Goal: Task Accomplishment & Management: Manage account settings

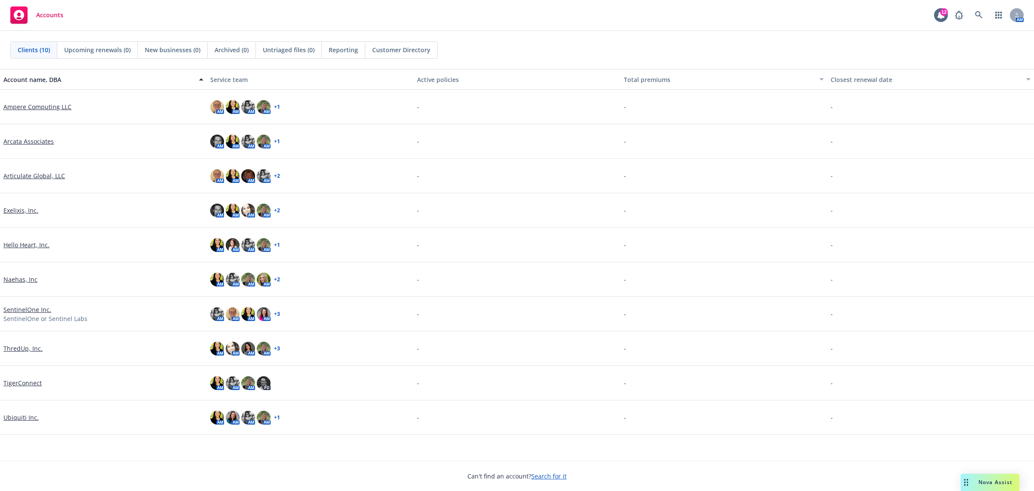
click at [28, 417] on link "Ubiquiti Inc." at bounding box center [20, 416] width 35 height 9
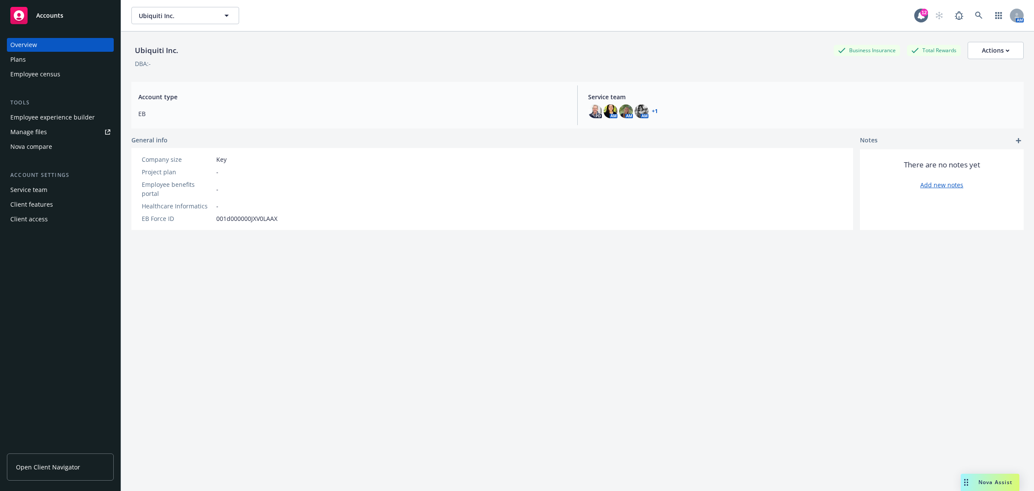
click at [78, 112] on div "Employee experience builder" at bounding box center [52, 117] width 84 height 14
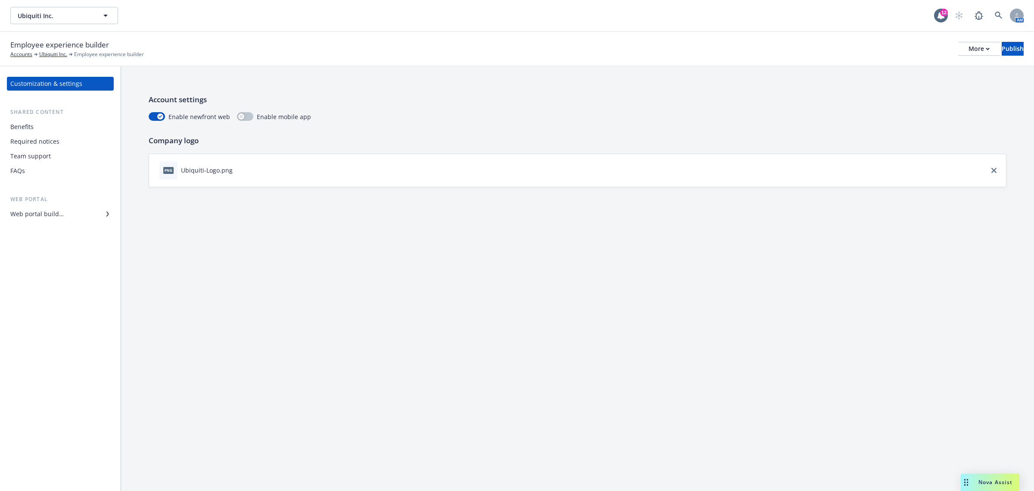
click at [62, 123] on div "Benefits" at bounding box center [60, 127] width 100 height 14
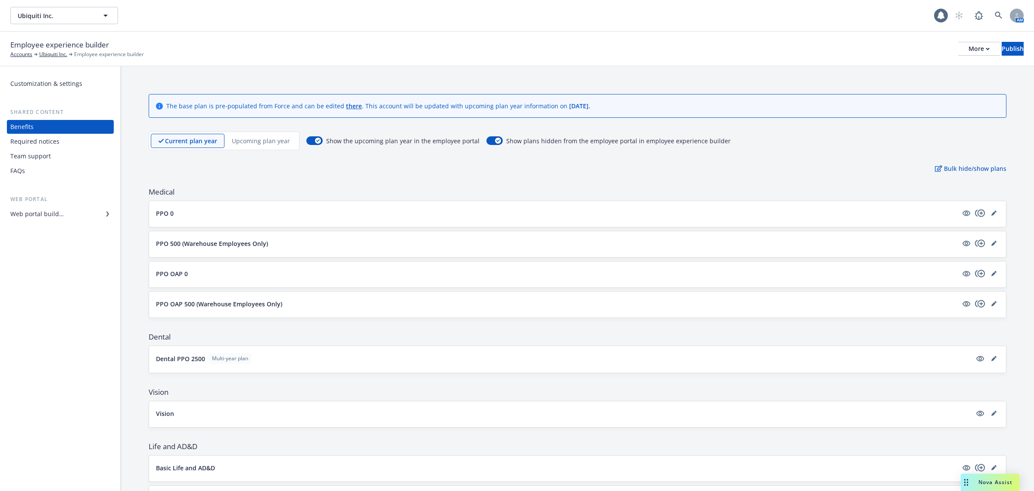
click at [59, 139] on div "Required notices" at bounding box center [60, 141] width 100 height 14
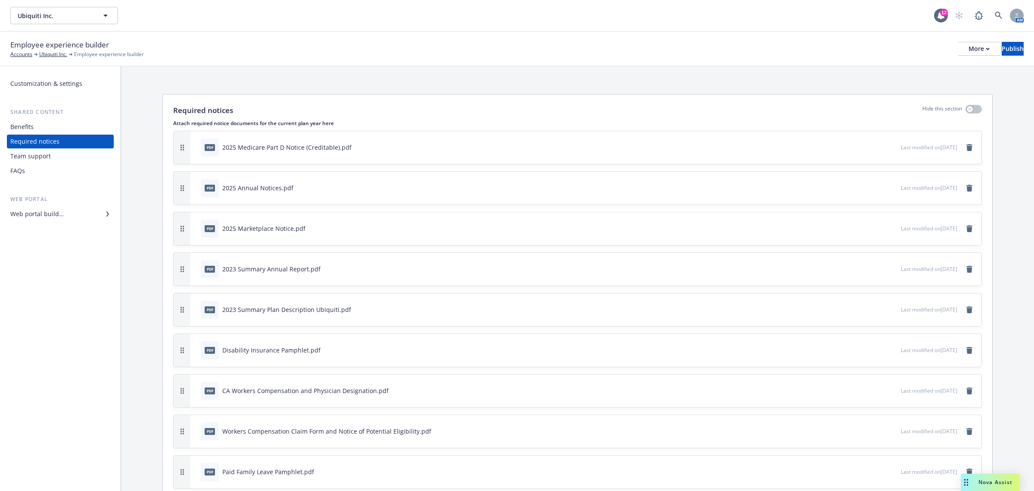
click at [60, 153] on div "Team support" at bounding box center [60, 156] width 100 height 14
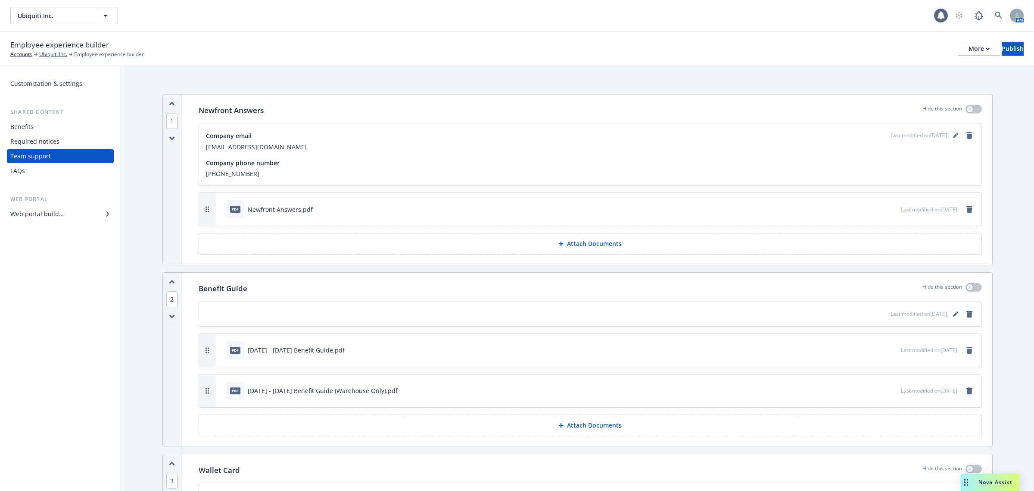
click at [52, 173] on div "FAQs" at bounding box center [60, 171] width 100 height 14
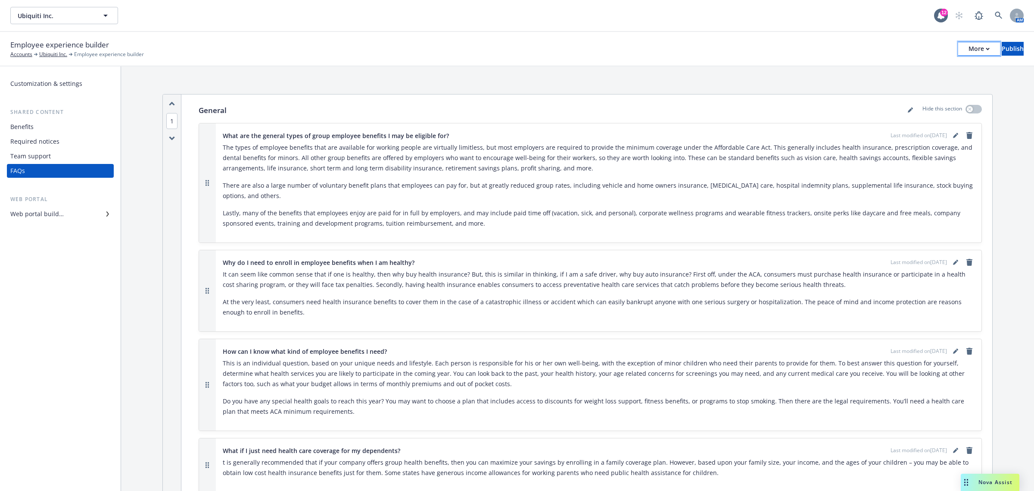
click at [969, 49] on div "More" at bounding box center [979, 48] width 21 height 13
click at [1016, 51] on button "Publish" at bounding box center [1013, 49] width 22 height 14
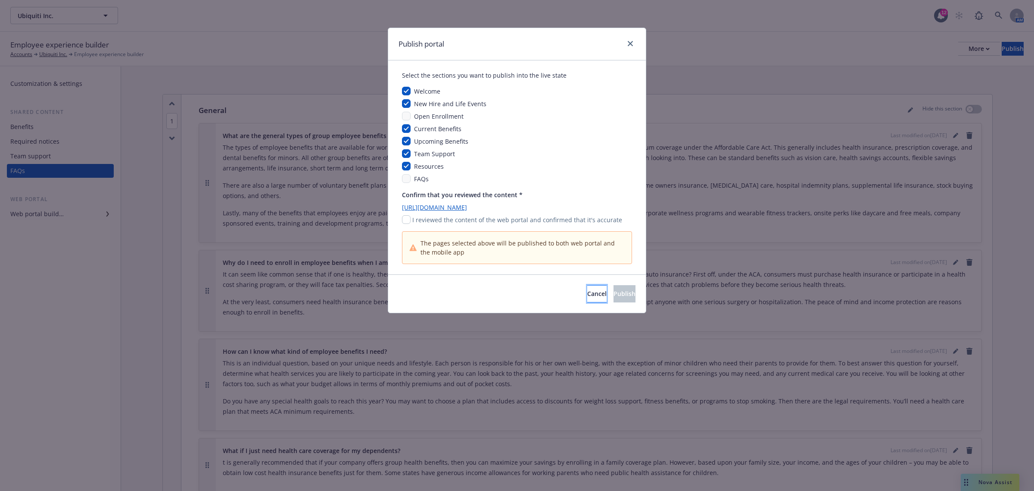
click at [587, 294] on span "Cancel" at bounding box center [596, 293] width 19 height 8
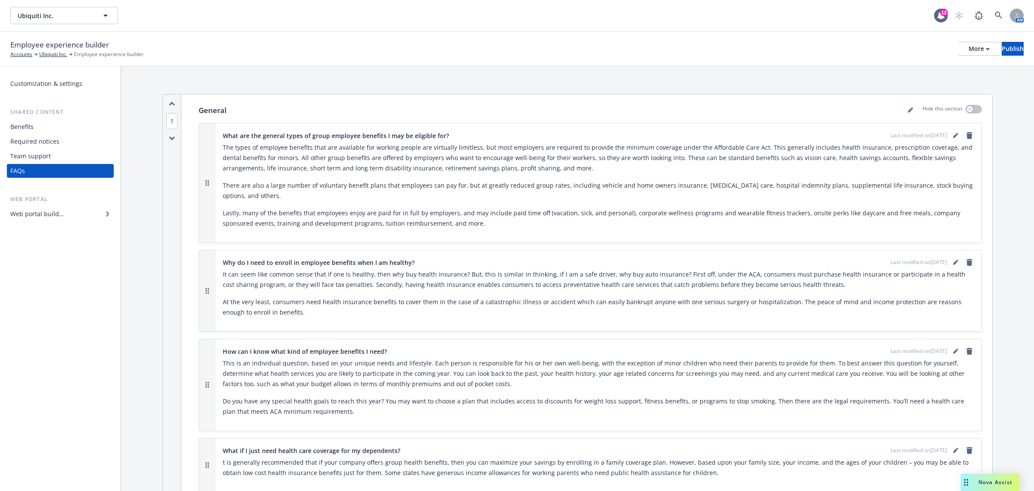
click at [106, 211] on icon at bounding box center [107, 213] width 3 height 5
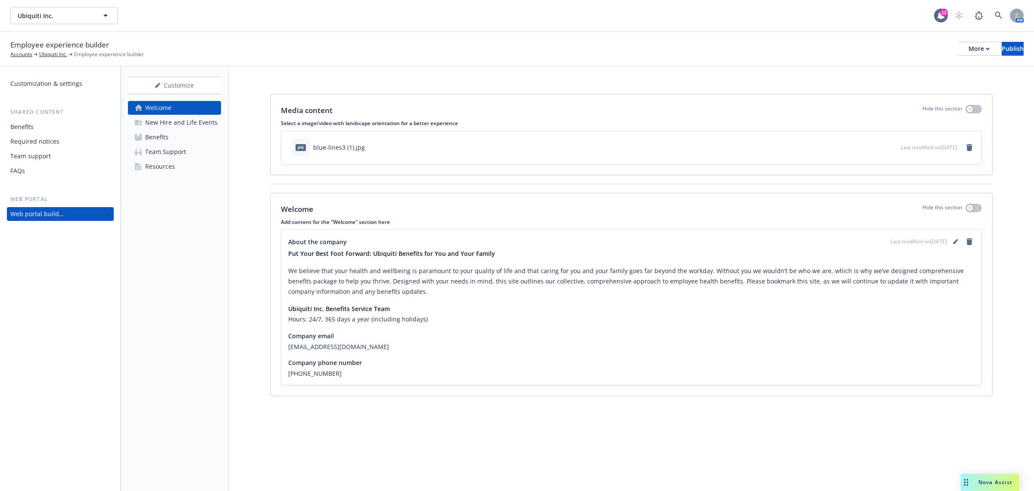
click at [197, 172] on link "Resources" at bounding box center [174, 166] width 93 height 14
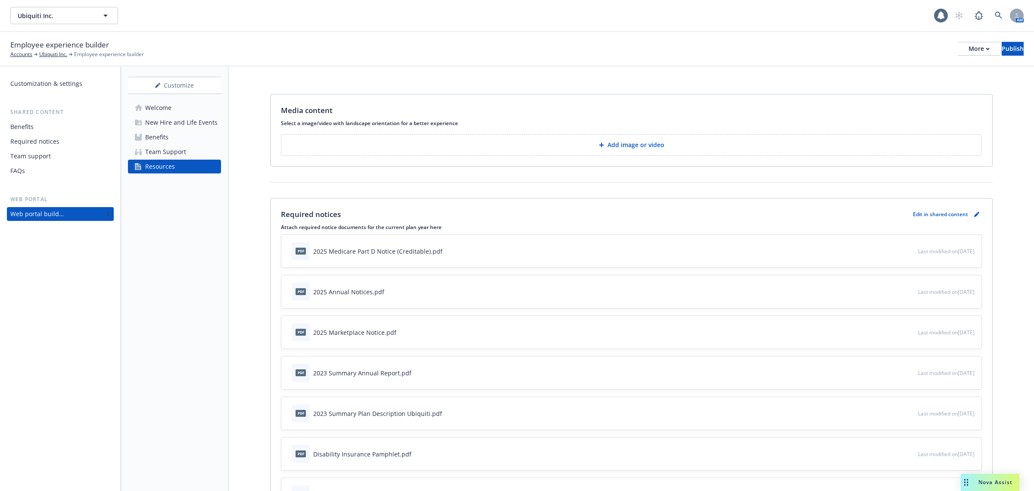
click at [184, 151] on div "Team Support" at bounding box center [165, 152] width 41 height 14
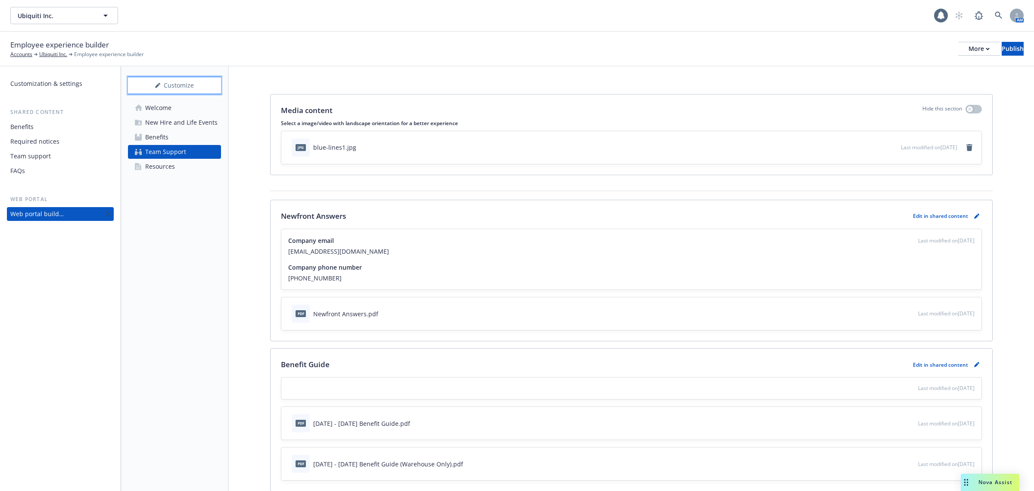
click at [184, 87] on div "Customize" at bounding box center [174, 85] width 93 height 16
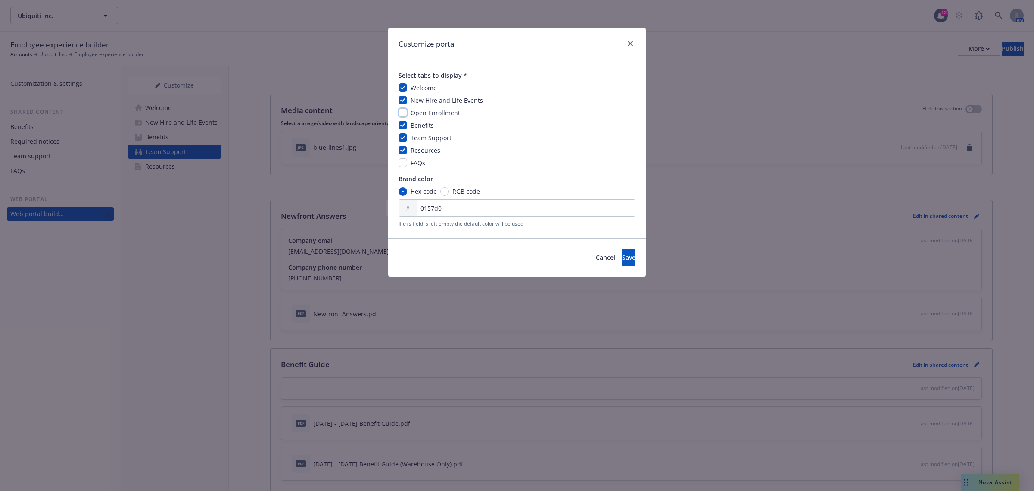
click at [406, 112] on input "checkbox" at bounding box center [403, 112] width 9 height 9
checkbox input "true"
click at [622, 259] on span "Save" at bounding box center [628, 257] width 13 height 8
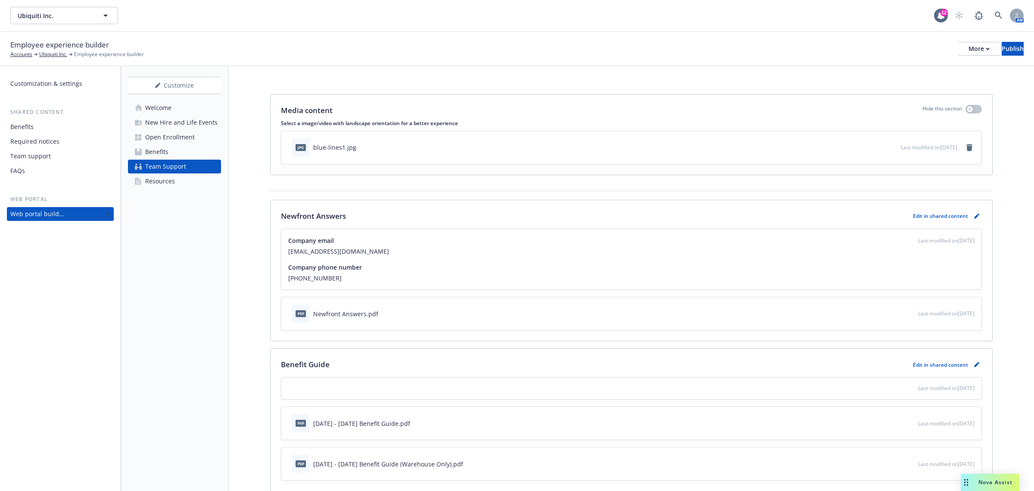
click at [174, 134] on div "Open Enrollment" at bounding box center [170, 137] width 50 height 14
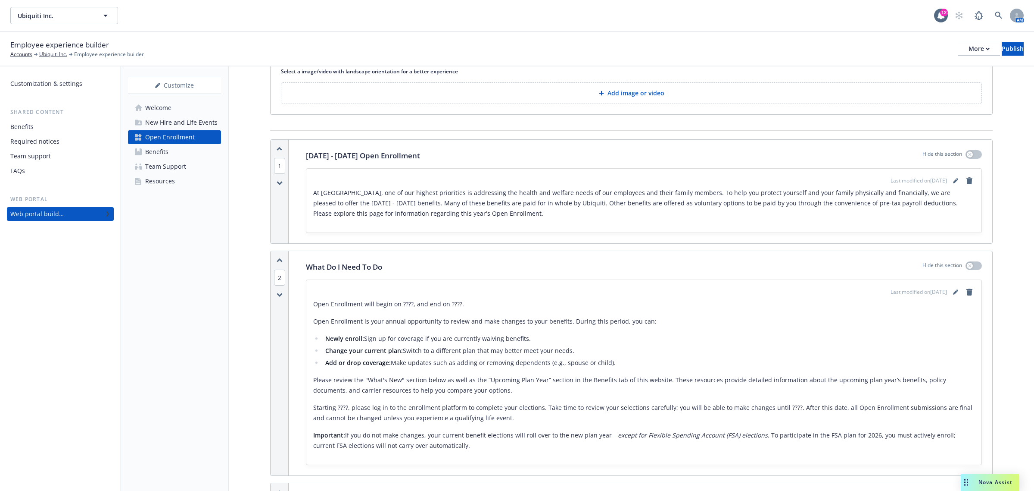
scroll to position [108, 0]
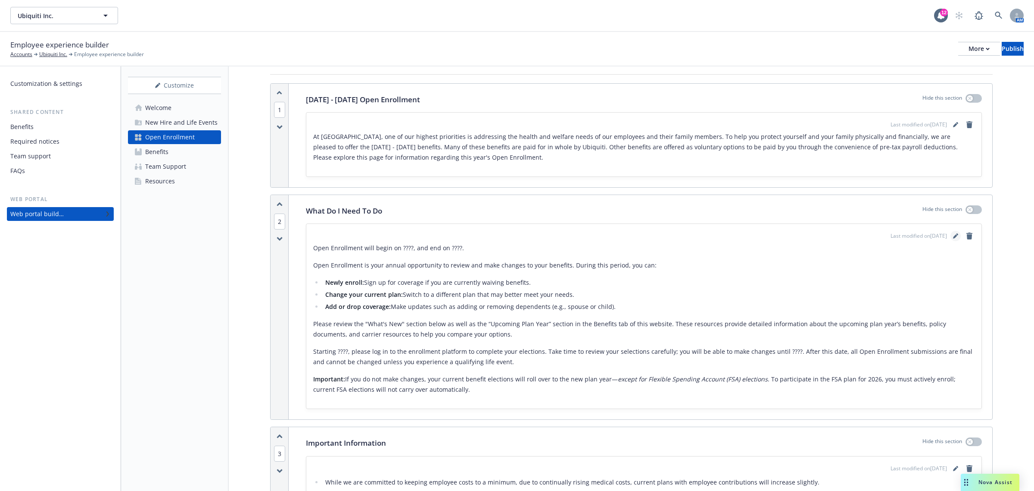
click at [953, 238] on icon "editPencil" at bounding box center [955, 235] width 5 height 5
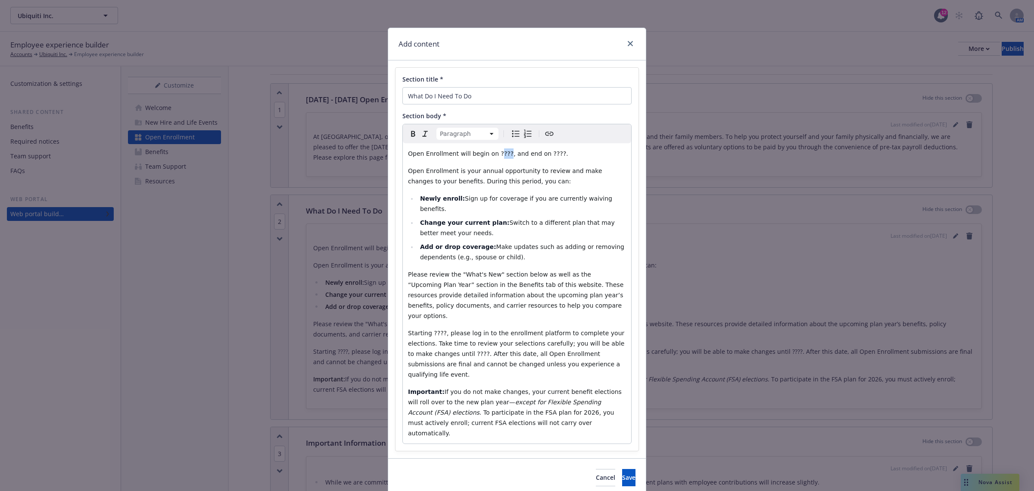
drag, startPoint x: 497, startPoint y: 154, endPoint x: 489, endPoint y: 153, distance: 7.8
click at [489, 153] on span "Open Enrollment will begin on ????, and end on ????." at bounding box center [488, 153] width 160 height 7
drag, startPoint x: 567, startPoint y: 153, endPoint x: 559, endPoint y: 154, distance: 8.2
click at [559, 154] on span "Open Enrollment will begin on October 13th, and end on ????." at bounding box center [492, 153] width 168 height 7
drag, startPoint x: 437, startPoint y: 312, endPoint x: 427, endPoint y: 310, distance: 9.6
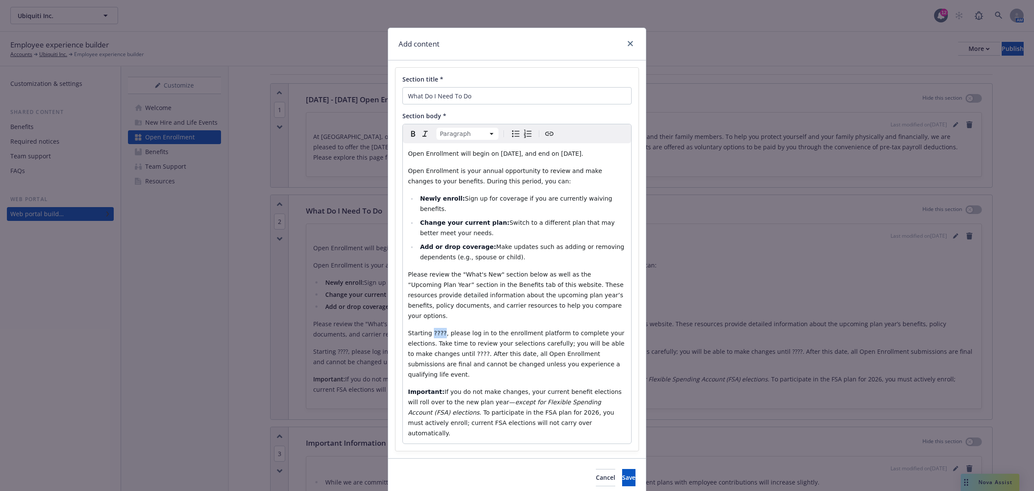
click at [427, 329] on span "Starting ????, please log in to the enrollment platform to complete your electi…" at bounding box center [517, 353] width 219 height 48
drag, startPoint x: 451, startPoint y: 332, endPoint x: 441, endPoint y: 332, distance: 10.8
click at [441, 332] on span "Starting October 13th, please log in to the enrollment platform to complete you…" at bounding box center [517, 353] width 219 height 48
click at [622, 473] on span "Save" at bounding box center [628, 477] width 13 height 8
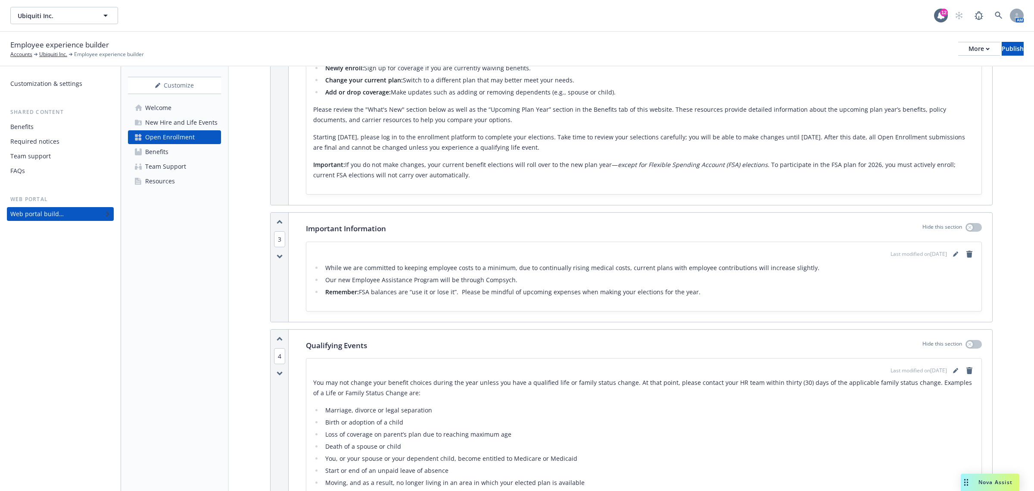
scroll to position [323, 0]
click at [953, 253] on icon "editPencil" at bounding box center [955, 252] width 5 height 5
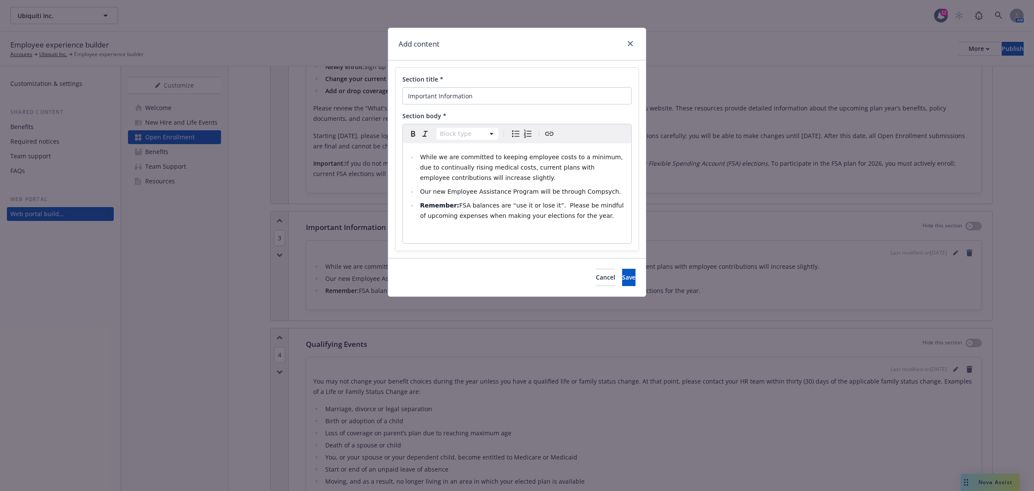
select select
drag, startPoint x: 604, startPoint y: 191, endPoint x: 417, endPoint y: 184, distance: 186.8
click at [417, 184] on ul "While we are committed to keeping employee costs to a minimum, due to continual…" at bounding box center [517, 186] width 218 height 69
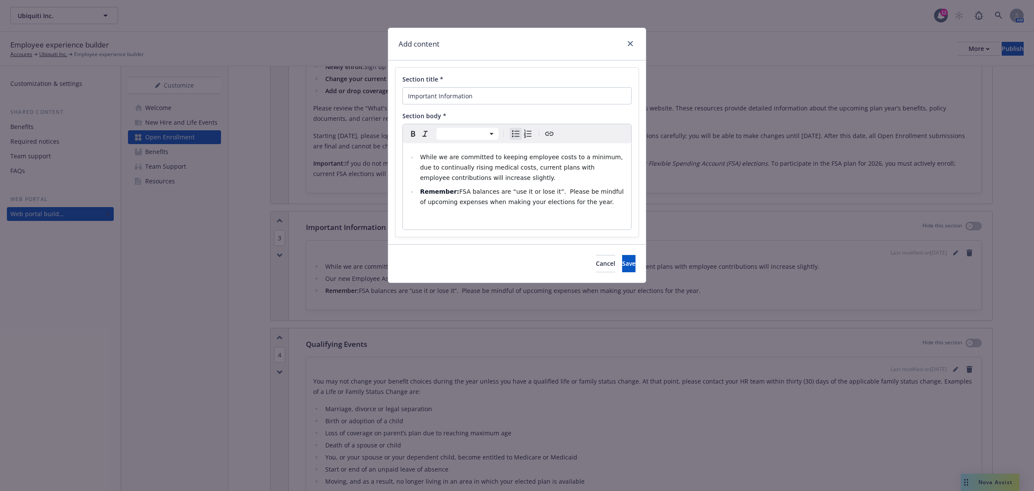
click at [419, 159] on li "While we are committed to keeping employee costs to a minimum, due to continual…" at bounding box center [522, 167] width 209 height 31
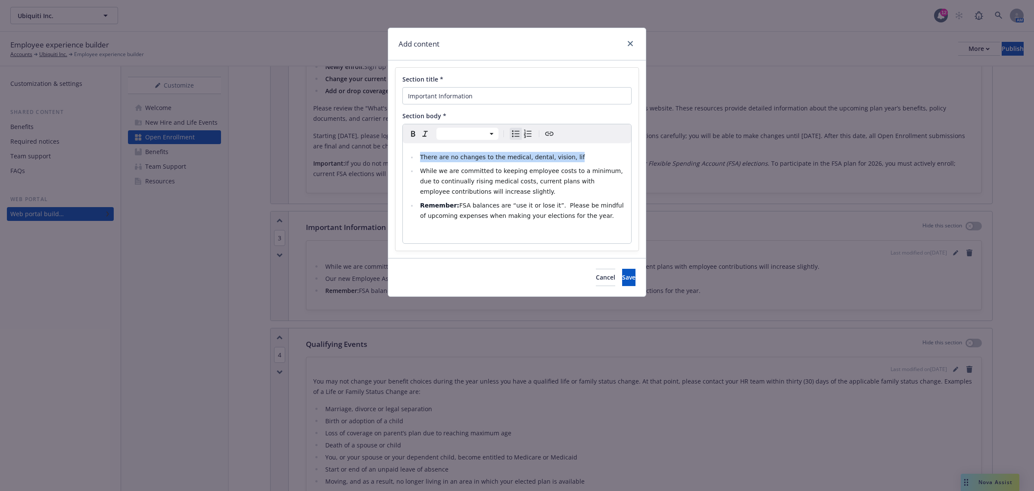
drag, startPoint x: 554, startPoint y: 158, endPoint x: 422, endPoint y: 156, distance: 132.3
click at [422, 156] on li "There are no changes to the medical, dental, vision, lif" at bounding box center [522, 157] width 209 height 10
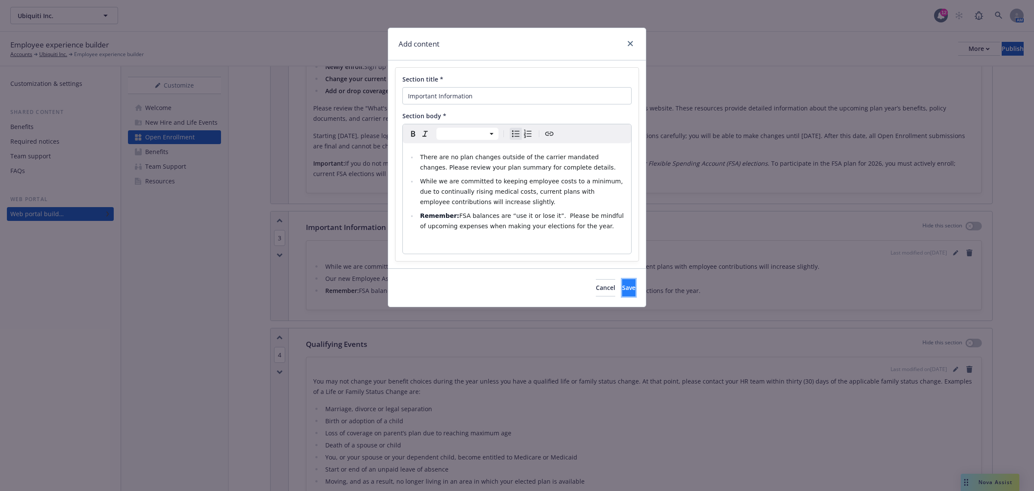
click at [622, 288] on span "Save" at bounding box center [628, 287] width 13 height 8
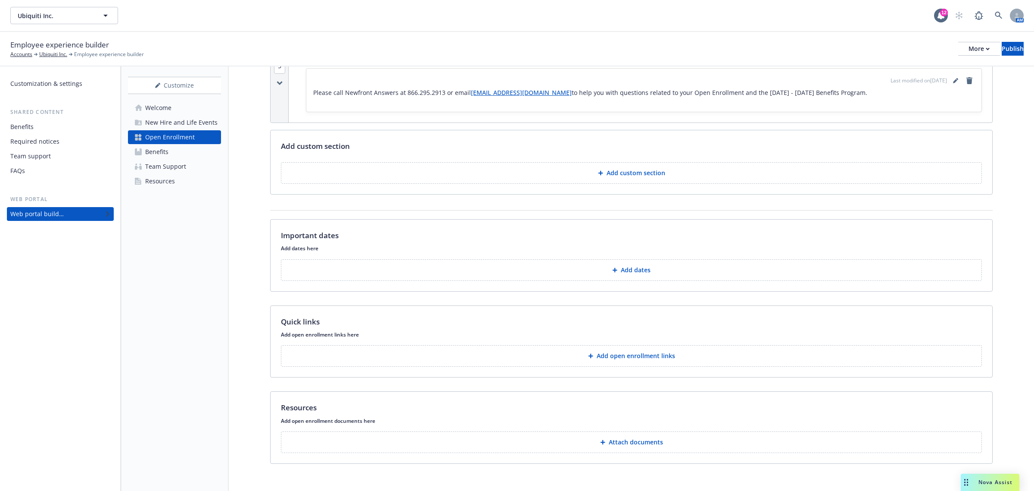
scroll to position [837, 0]
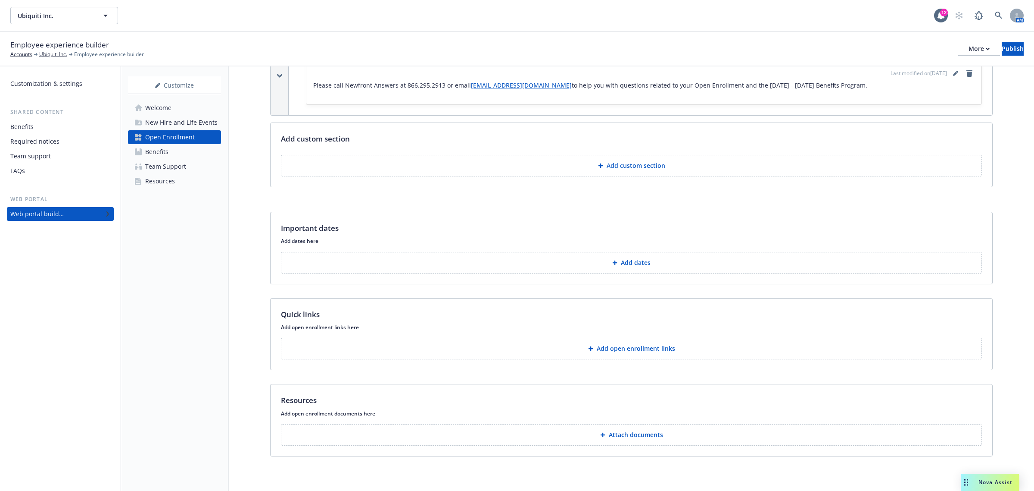
click at [662, 264] on button "Add dates" at bounding box center [631, 263] width 701 height 22
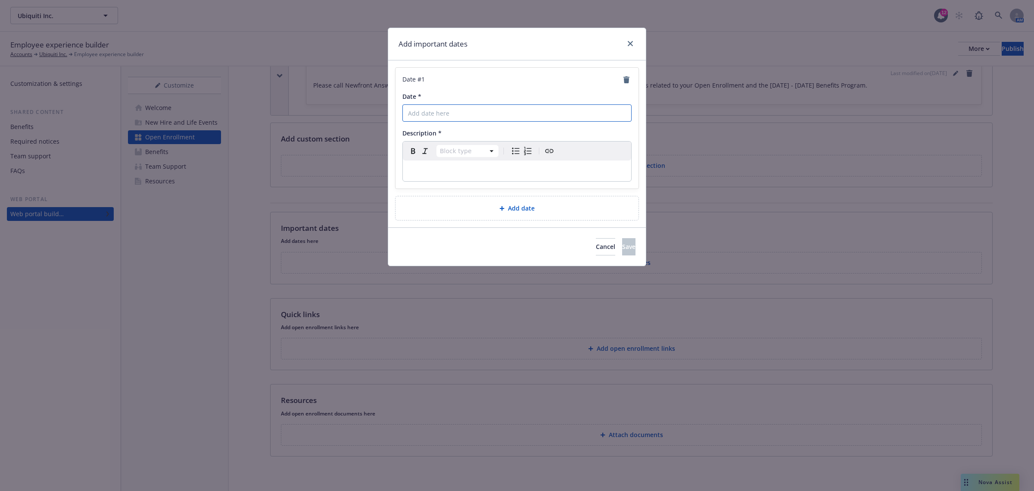
click at [471, 112] on input "Date *" at bounding box center [517, 112] width 229 height 17
type input "[DATE]"
click at [499, 168] on p "editable markdown" at bounding box center [517, 171] width 218 height 10
click at [540, 201] on div "Add date" at bounding box center [517, 208] width 243 height 24
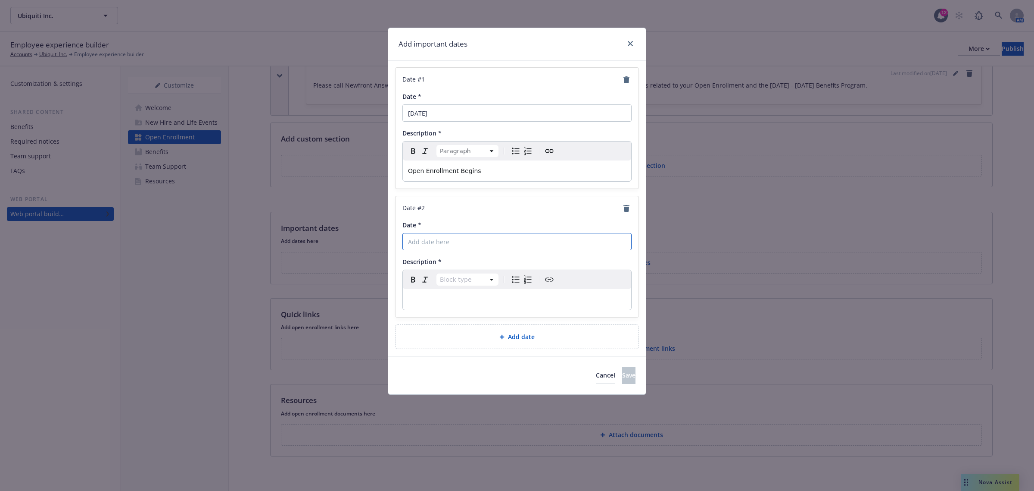
click at [496, 243] on input "Date *" at bounding box center [517, 241] width 229 height 17
type input "[DATE]"
click at [467, 298] on p "editable markdown" at bounding box center [517, 299] width 218 height 10
click at [622, 379] on span "Save" at bounding box center [628, 375] width 13 height 8
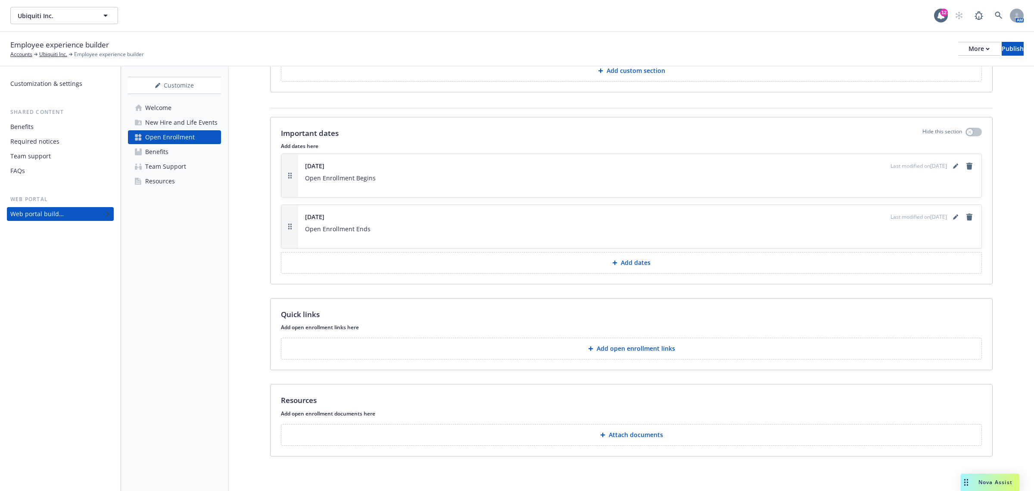
scroll to position [932, 0]
click at [619, 350] on p "Add open enrollment links" at bounding box center [636, 348] width 78 height 9
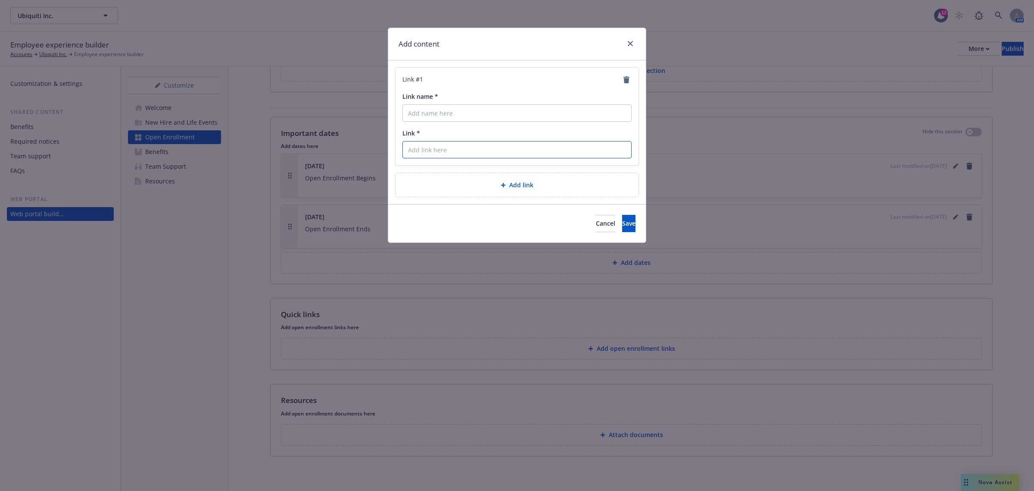
click at [447, 155] on input "Link *" at bounding box center [517, 149] width 229 height 17
paste input "https://myapps.paychex.com/"
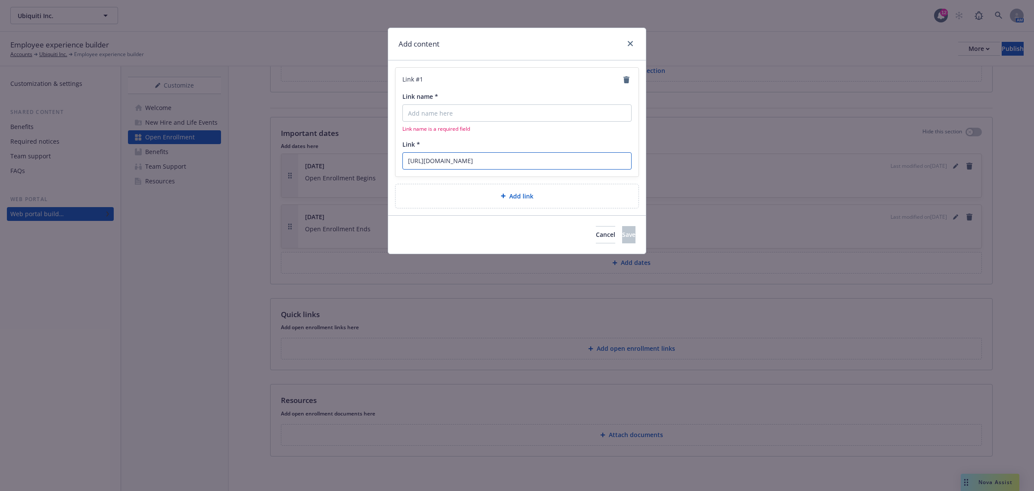
type input "https://myapps.paychex.com/"
click at [473, 109] on input "Link name *" at bounding box center [517, 112] width 229 height 17
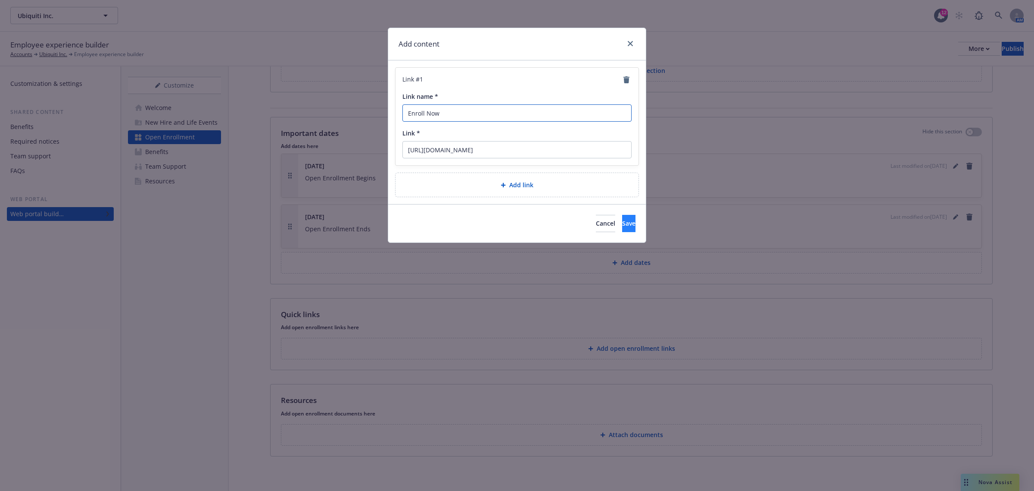
type input "Enroll Now"
click at [626, 223] on button "Save" at bounding box center [628, 223] width 13 height 17
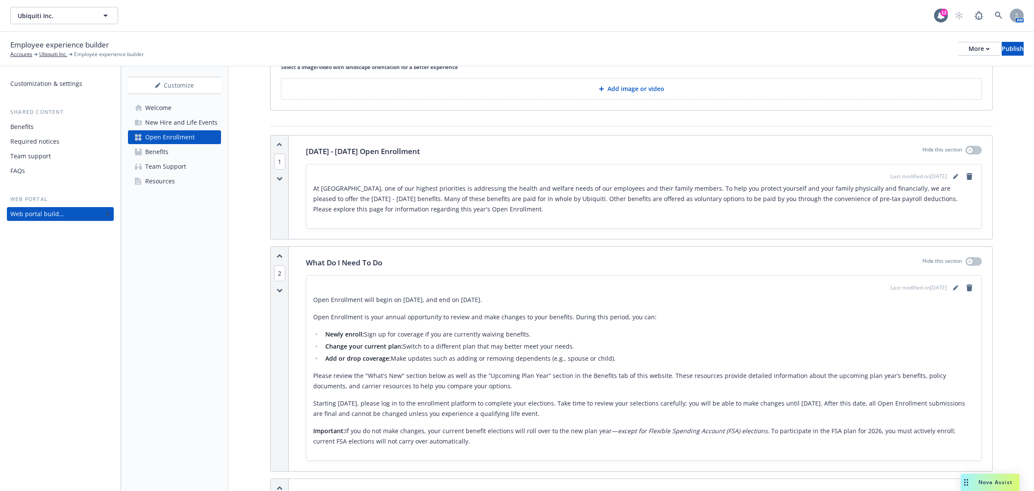
scroll to position [0, 0]
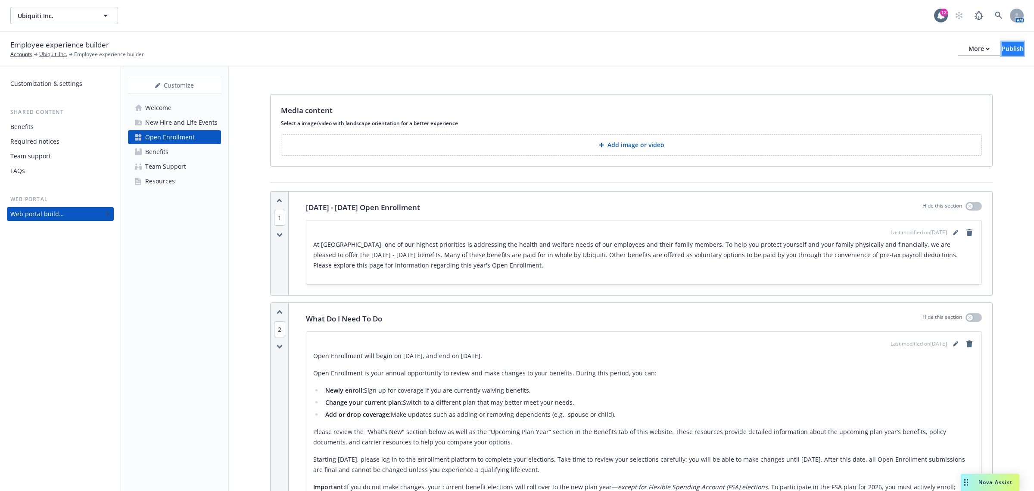
click at [1002, 45] on div "Publish" at bounding box center [1013, 48] width 22 height 13
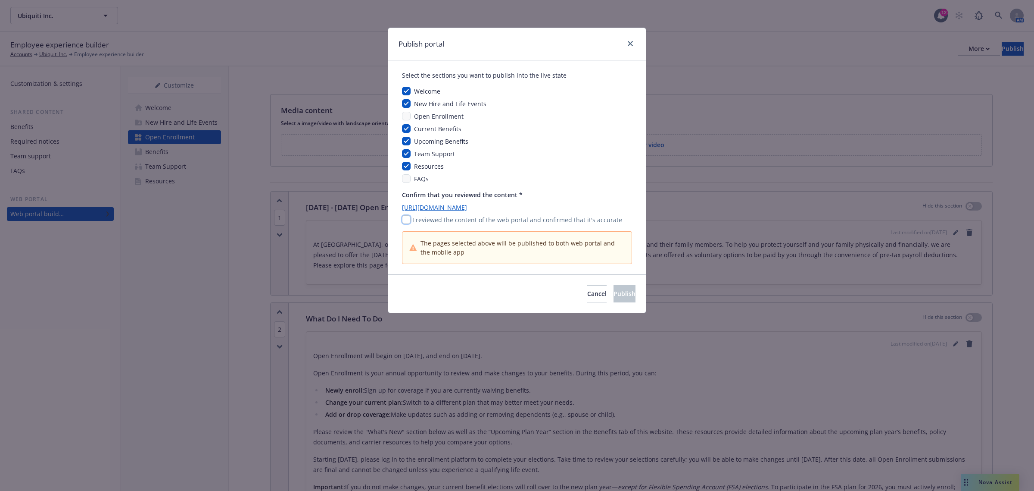
click at [409, 218] on input "checkbox" at bounding box center [406, 219] width 9 height 9
checkbox input "true"
click at [587, 294] on span "Cancel" at bounding box center [596, 293] width 19 height 8
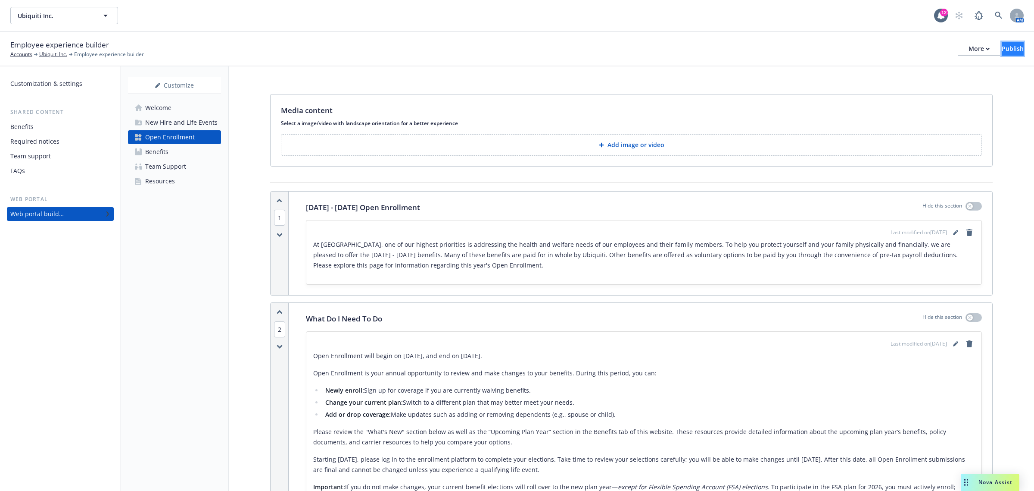
click at [1006, 50] on div "Publish" at bounding box center [1013, 48] width 22 height 13
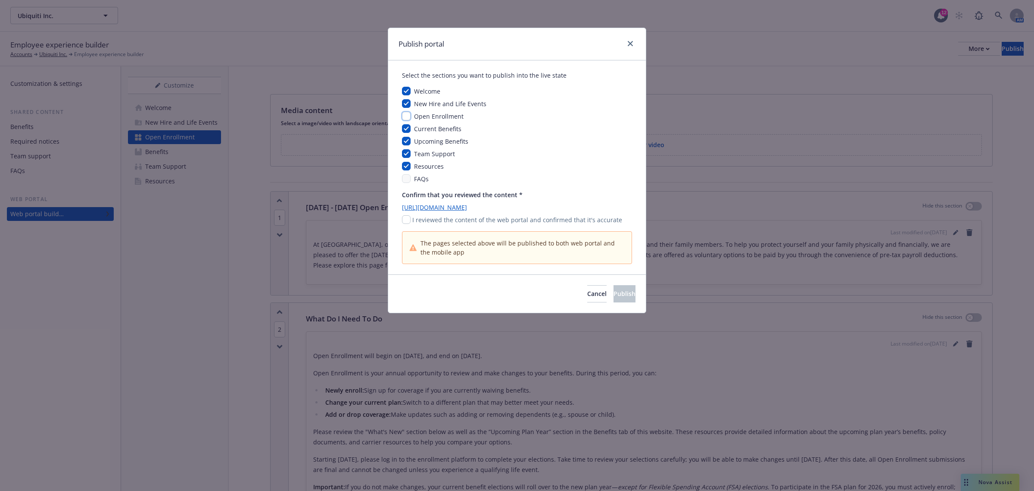
click at [407, 116] on input "checkbox" at bounding box center [406, 116] width 9 height 9
checkbox input "true"
click at [406, 219] on input "checkbox" at bounding box center [406, 219] width 9 height 9
checkbox input "true"
click at [614, 293] on span "Publish" at bounding box center [625, 293] width 22 height 8
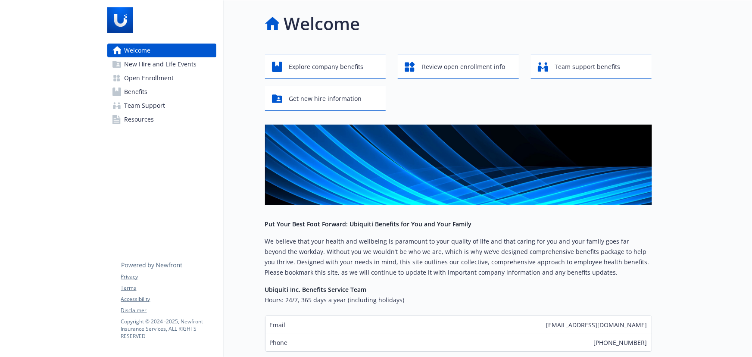
click at [172, 77] on span "Open Enrollment" at bounding box center [150, 78] width 50 height 14
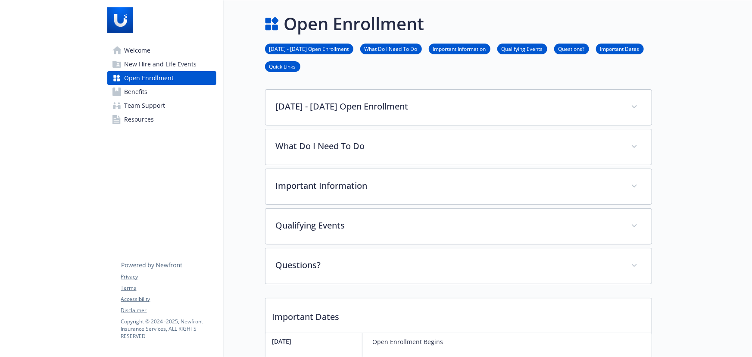
click at [144, 93] on span "Benefits" at bounding box center [136, 92] width 23 height 14
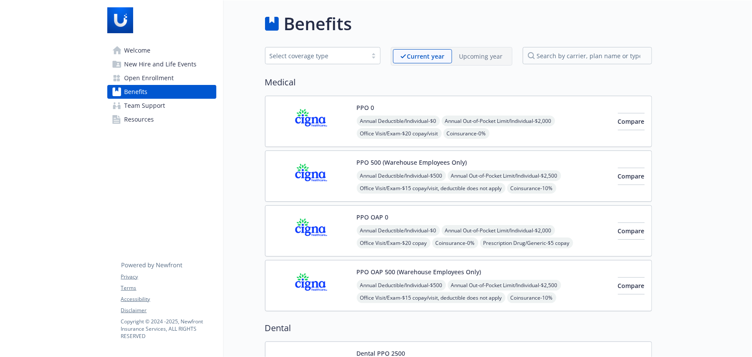
click at [491, 50] on div "Upcoming year" at bounding box center [481, 56] width 58 height 14
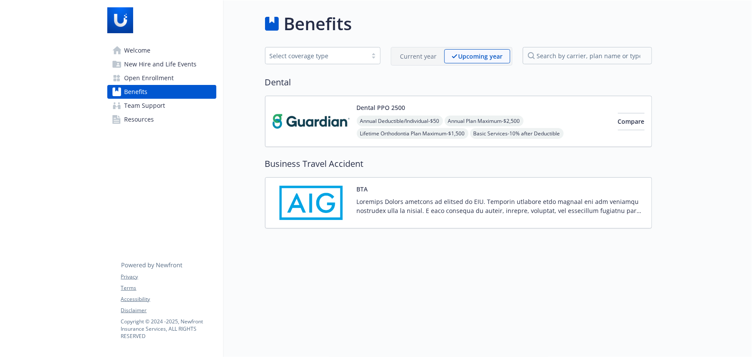
click at [416, 59] on p "Current year" at bounding box center [418, 56] width 37 height 9
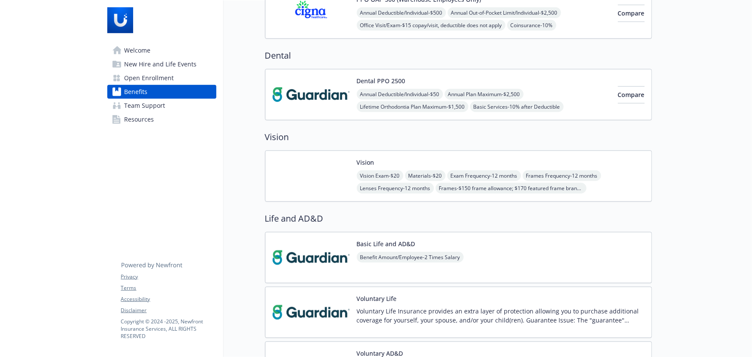
scroll to position [274, 0]
